Goal: Task Accomplishment & Management: Manage account settings

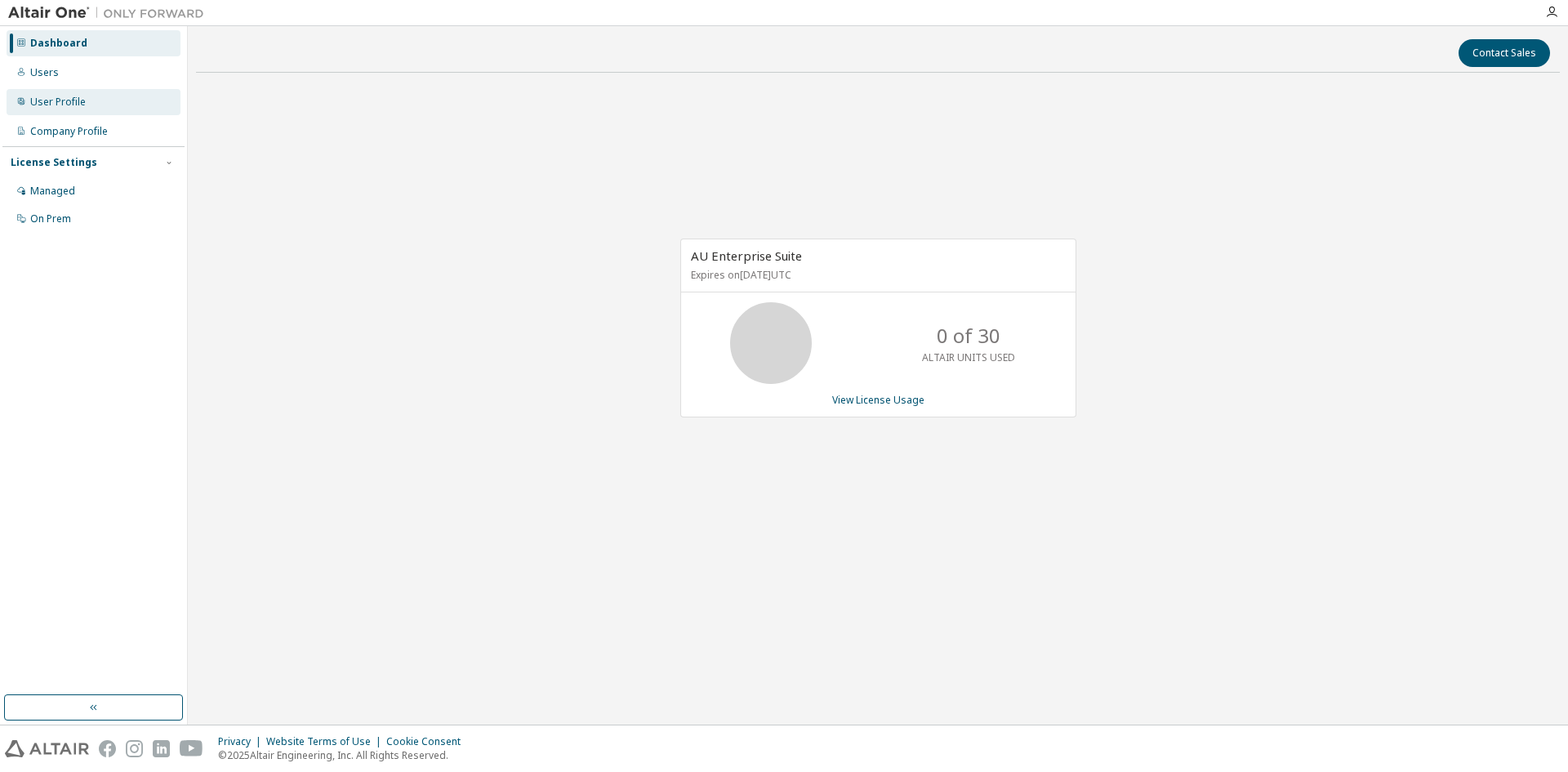
click at [63, 103] on div "User Profile" at bounding box center [58, 103] width 56 height 13
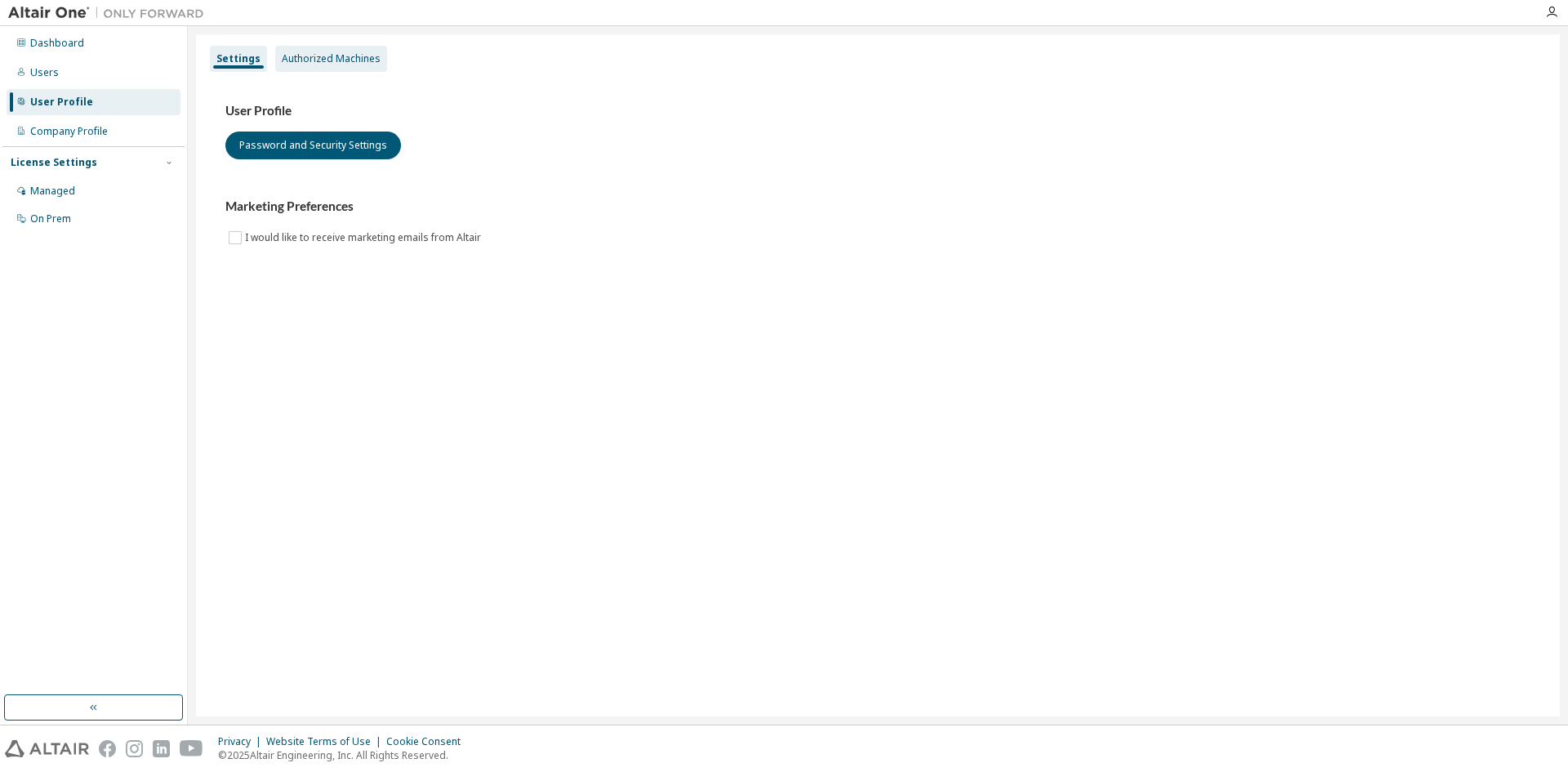
click at [357, 54] on div "Authorized Machines" at bounding box center [330, 59] width 99 height 13
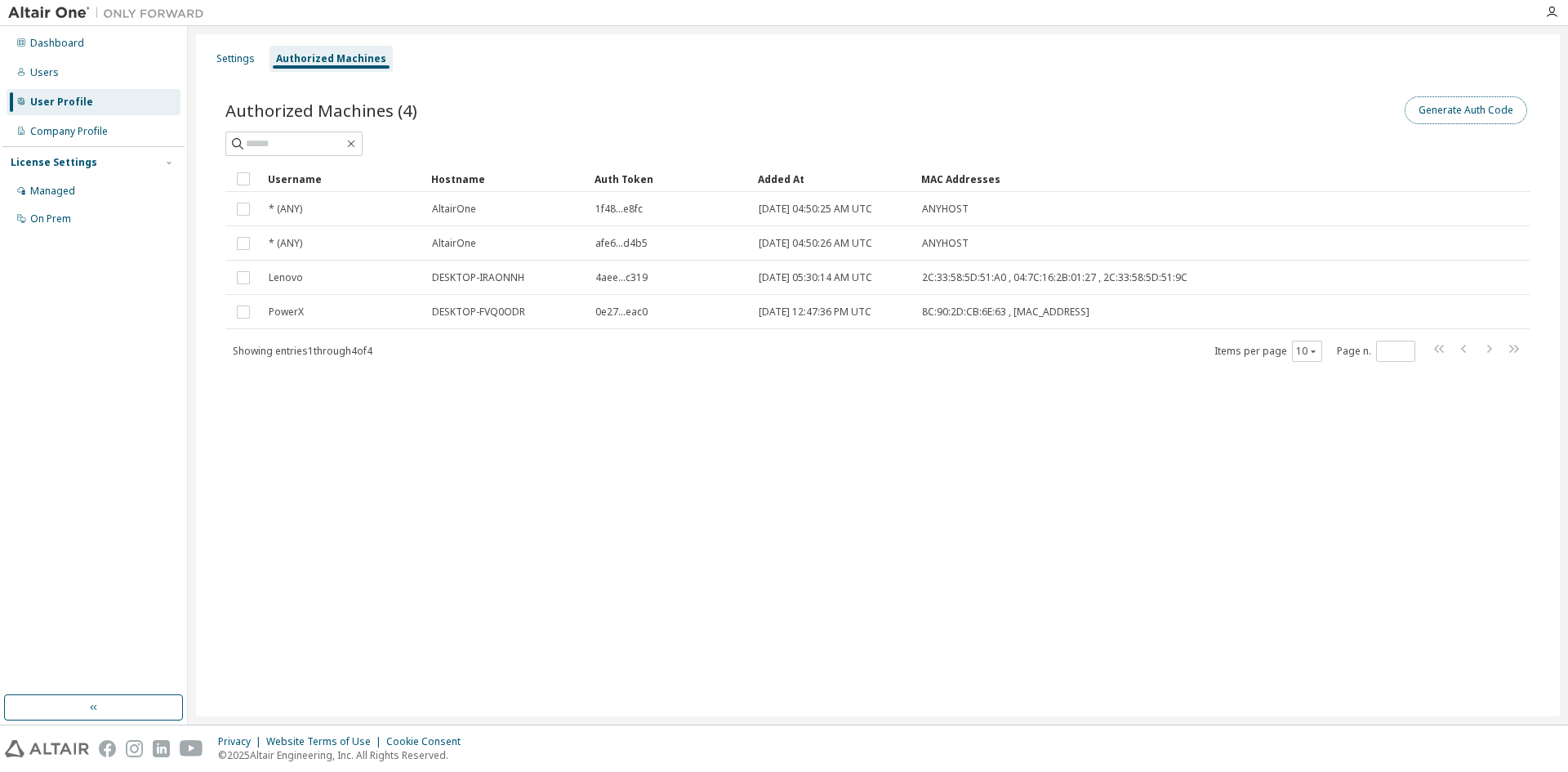
click at [1503, 109] on button "Generate Auth Code" at bounding box center [1466, 109] width 123 height 28
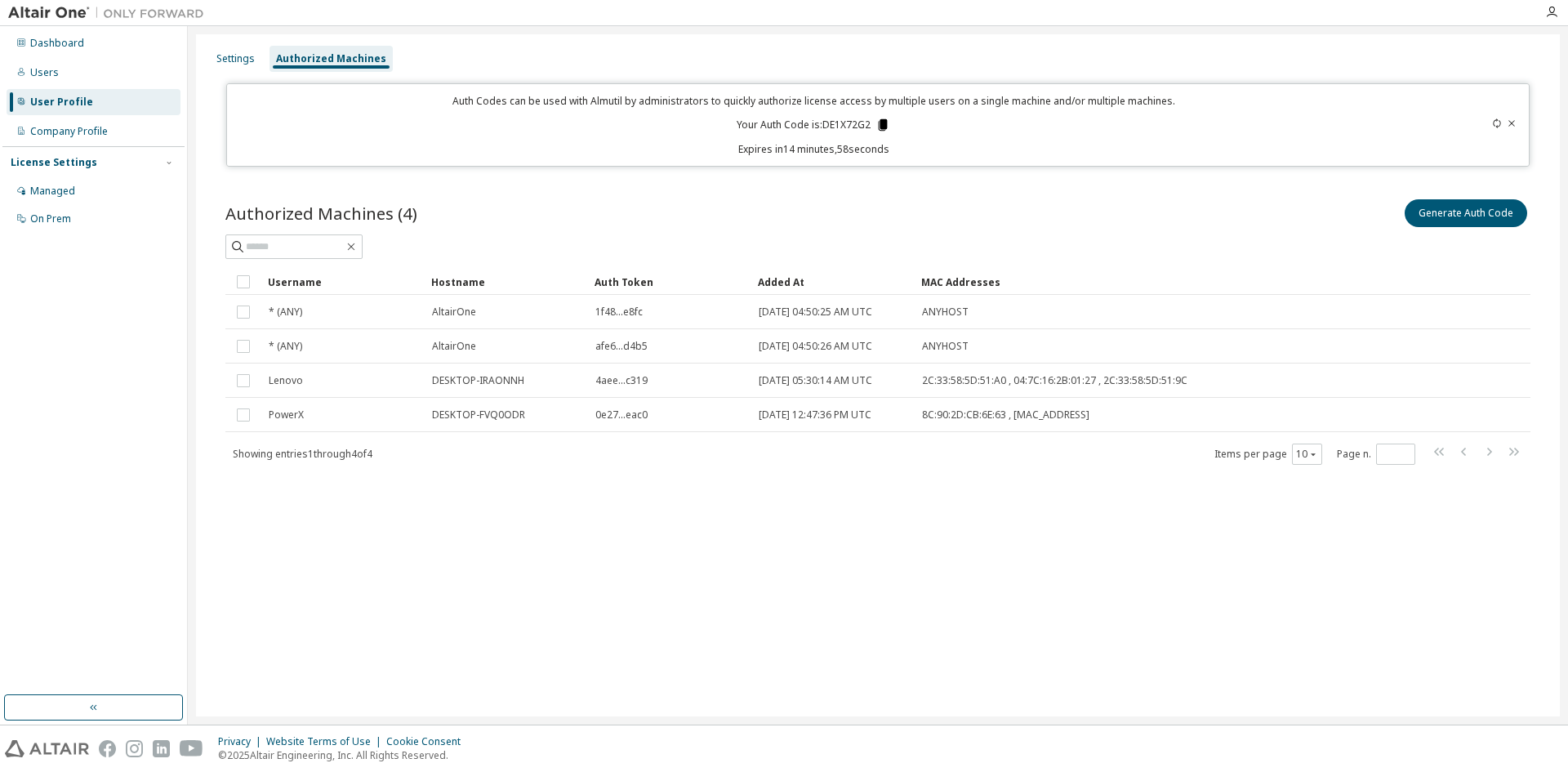
click at [886, 130] on icon at bounding box center [882, 124] width 14 height 14
